Goal: Information Seeking & Learning: Learn about a topic

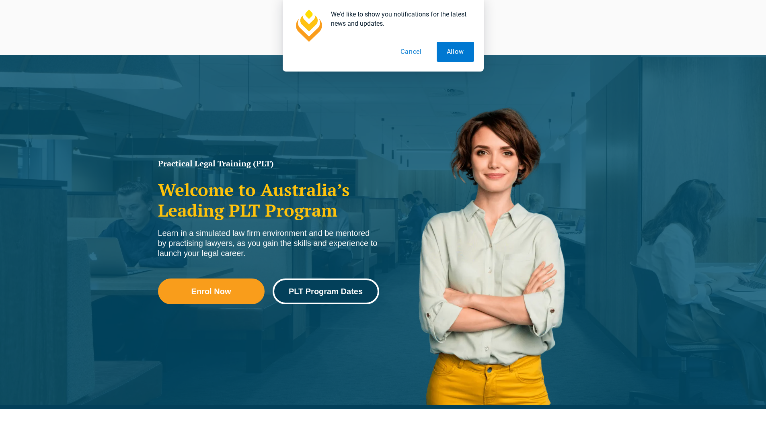
click at [352, 286] on link "PLT Program Dates" at bounding box center [326, 292] width 107 height 26
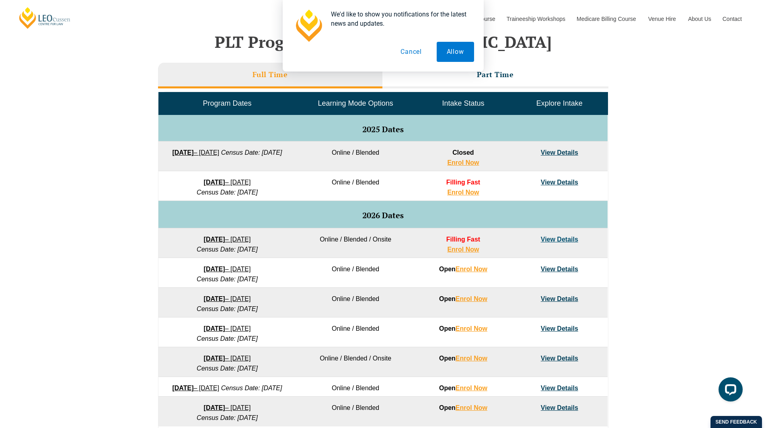
scroll to position [362, 0]
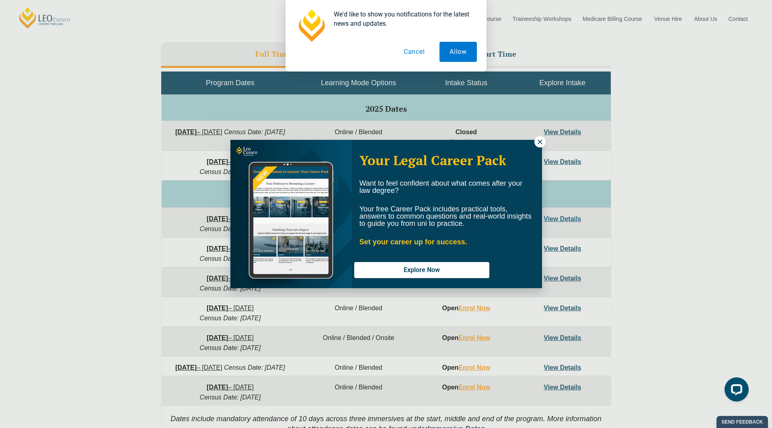
click at [538, 144] on icon at bounding box center [539, 141] width 7 height 7
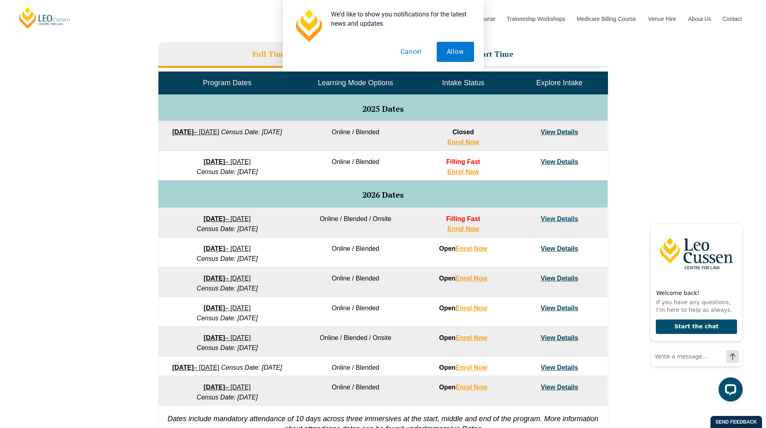
click at [551, 305] on link "View Details" at bounding box center [559, 308] width 37 height 7
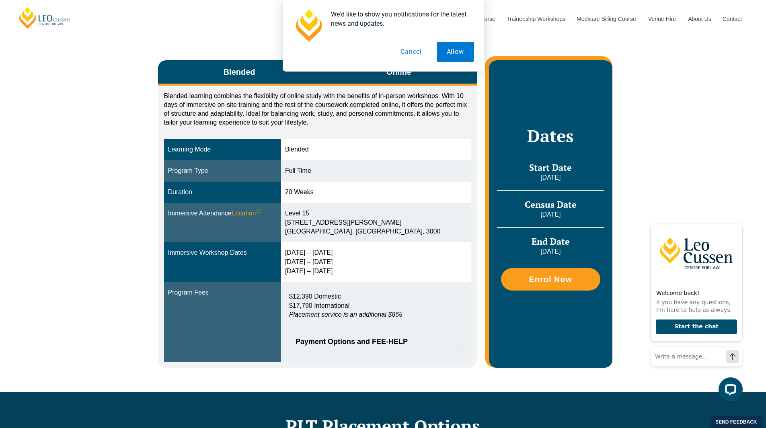
click at [387, 74] on span "Online" at bounding box center [398, 71] width 25 height 11
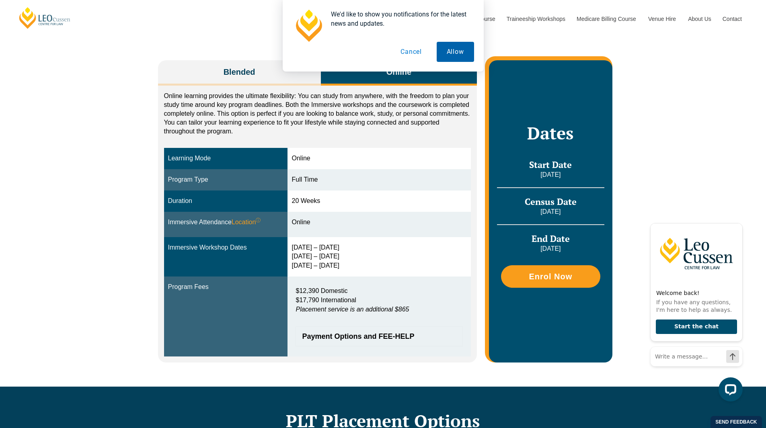
click at [453, 52] on button "Allow" at bounding box center [455, 52] width 37 height 20
